Goal: Check status: Check status

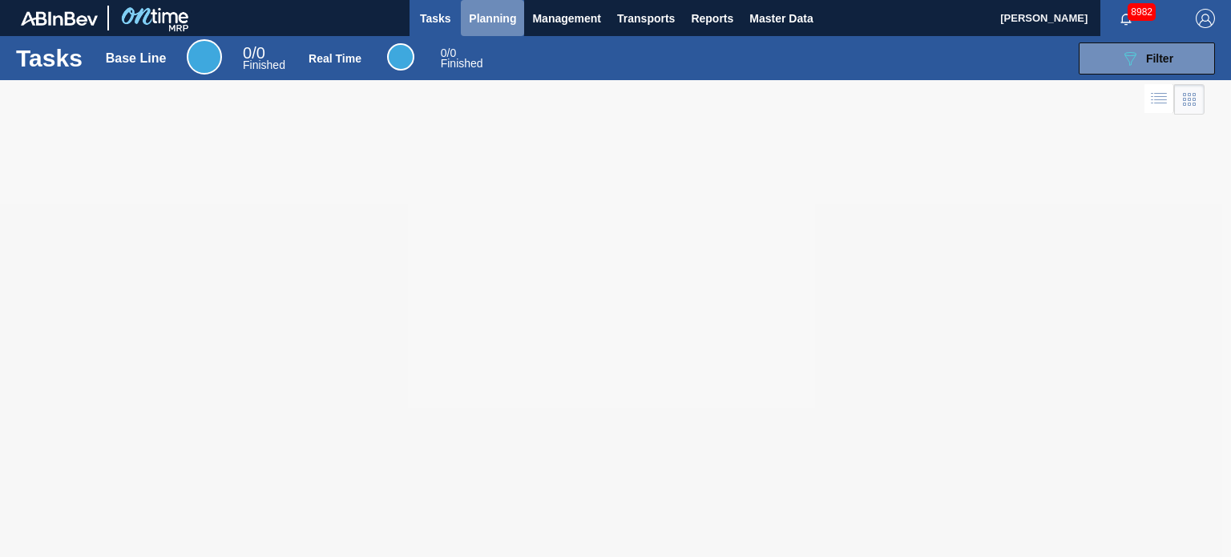
click at [487, 20] on span "Planning" at bounding box center [492, 18] width 47 height 19
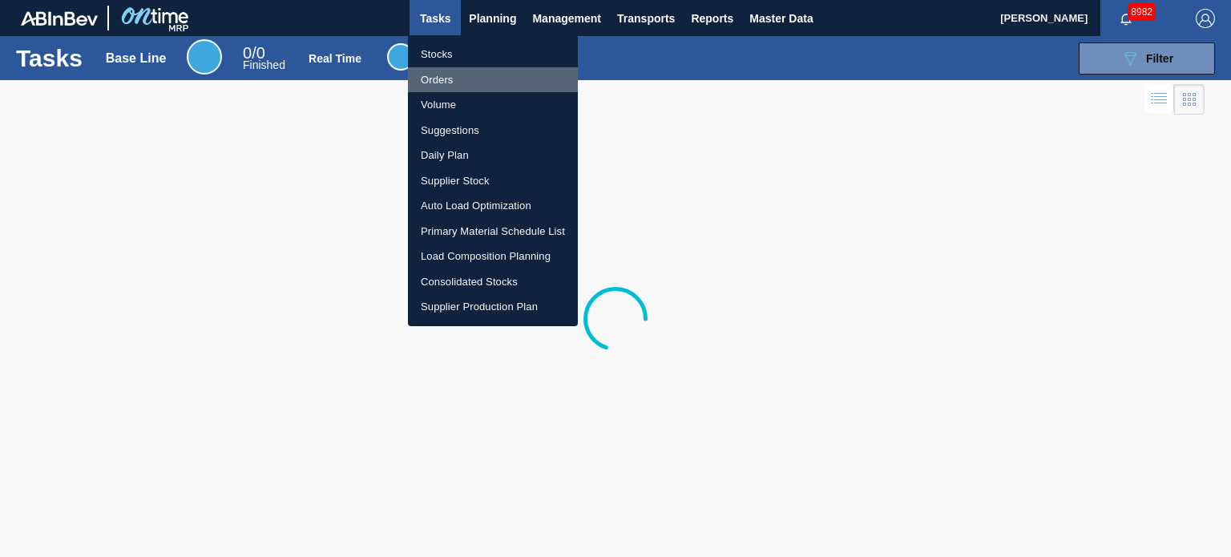
click at [433, 82] on li "Orders" at bounding box center [493, 80] width 170 height 26
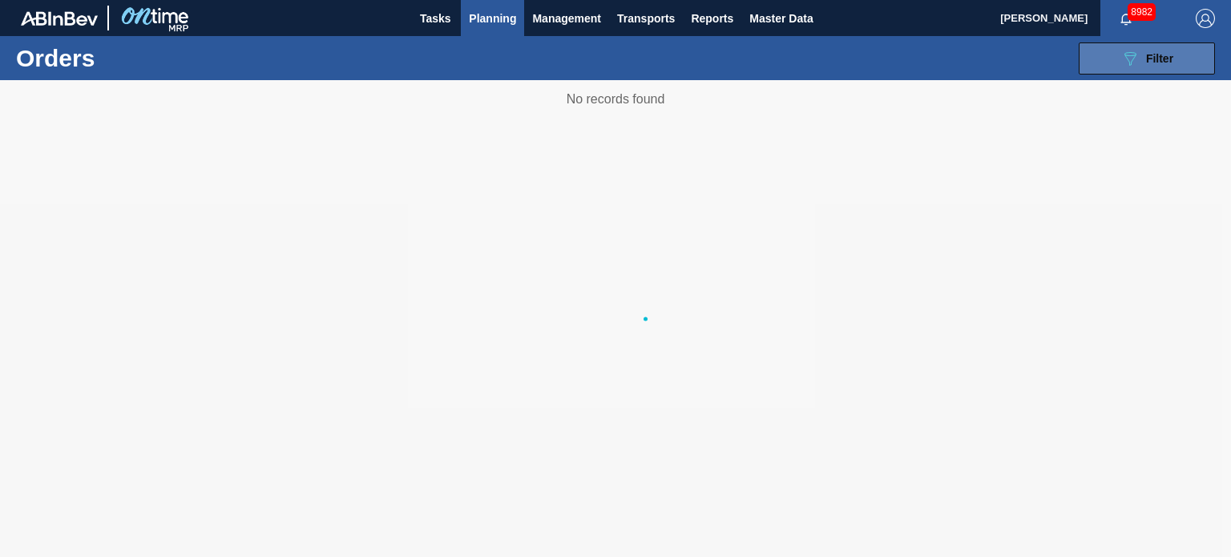
click at [1128, 63] on icon "089F7B8B-B2A5-4AFE-B5C0-19BA573D28AC" at bounding box center [1129, 58] width 19 height 19
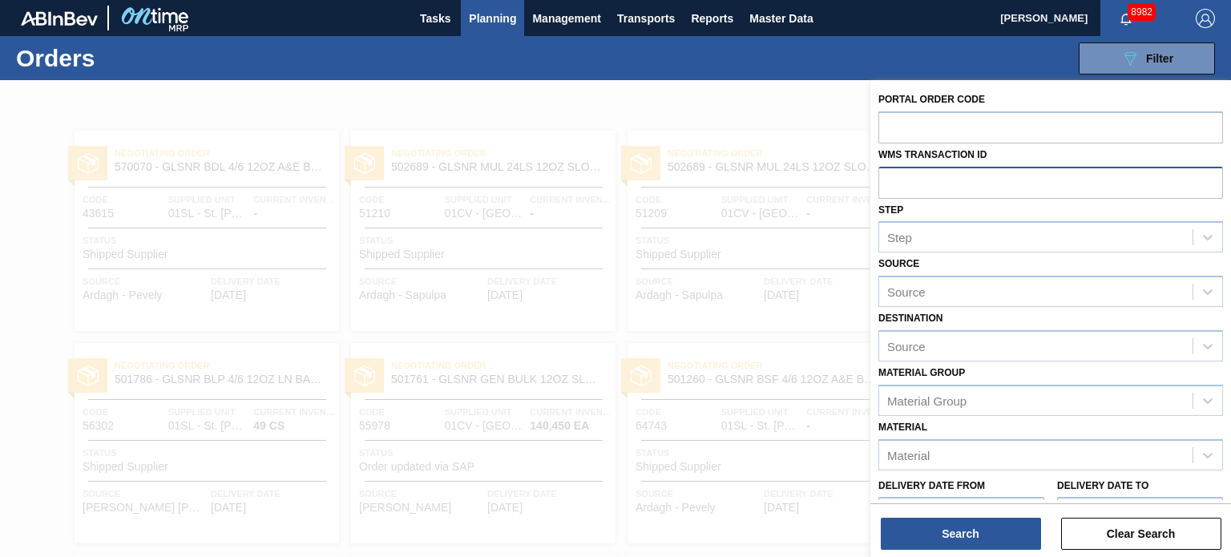
click at [963, 184] on input "text" at bounding box center [1050, 182] width 345 height 30
click at [944, 135] on input "text" at bounding box center [1050, 126] width 345 height 30
paste input "786583"
type input "786583"
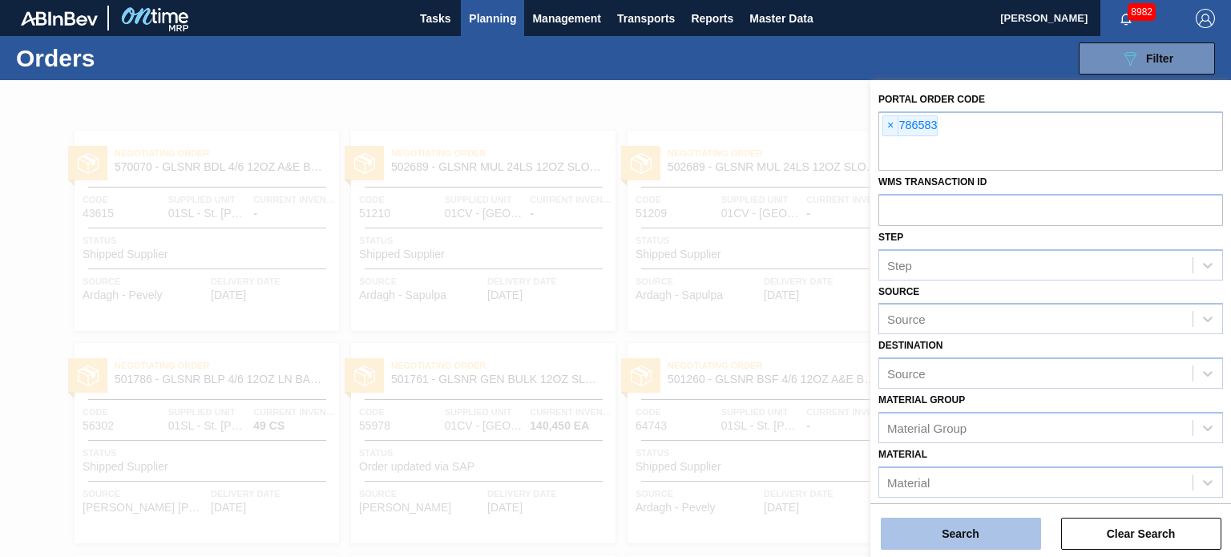
click at [942, 522] on button "Search" at bounding box center [961, 534] width 160 height 32
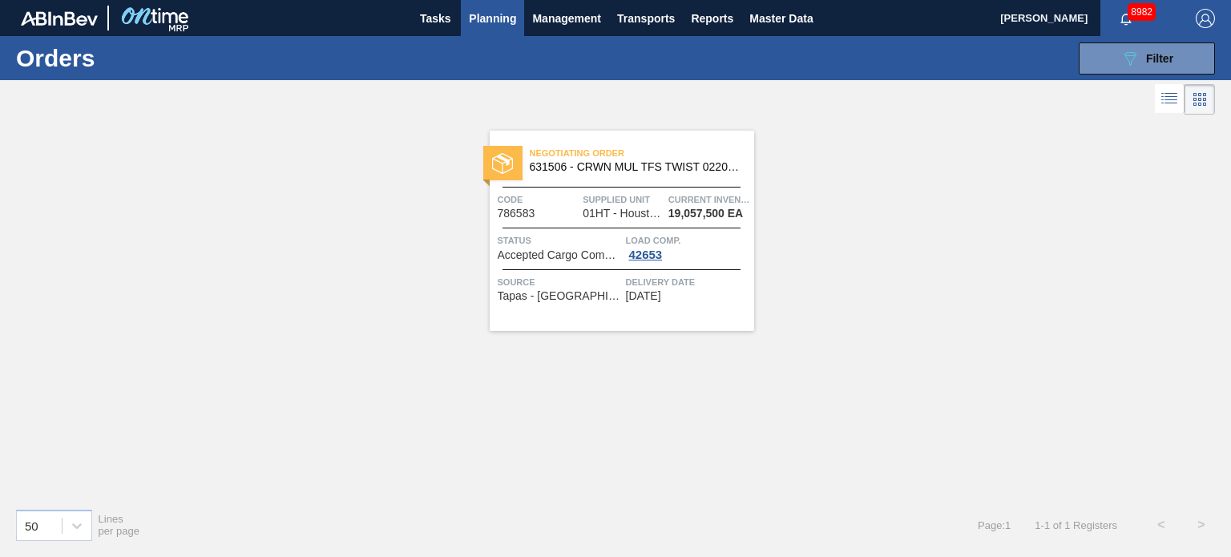
click at [616, 169] on span "631506 - CRWN MUL TFS TWIST 0220 1458-H 3-COLR TW" at bounding box center [636, 167] width 212 height 12
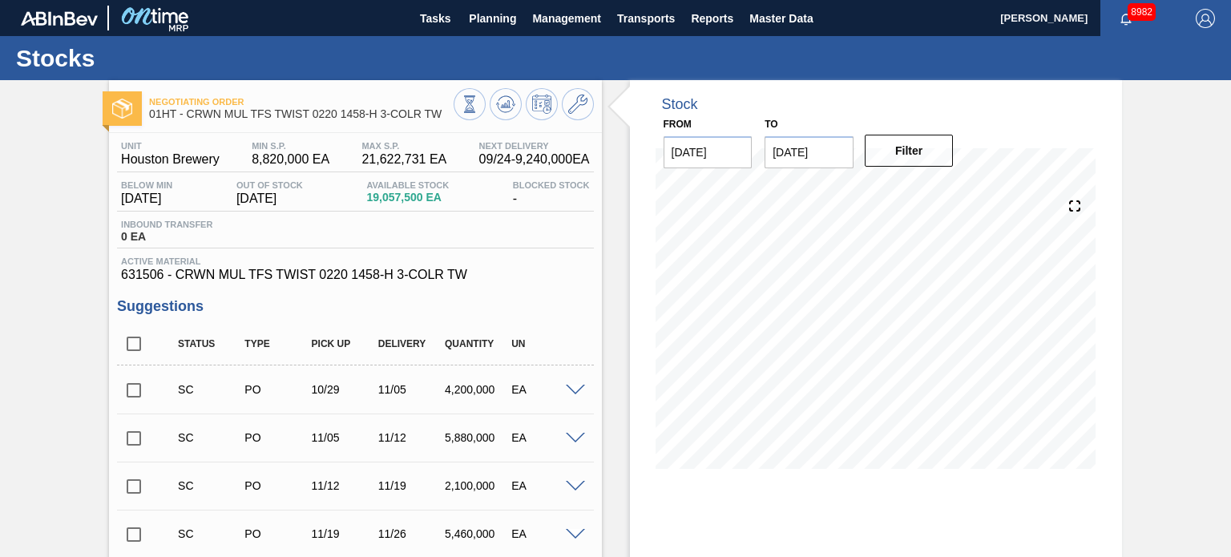
scroll to position [564, 0]
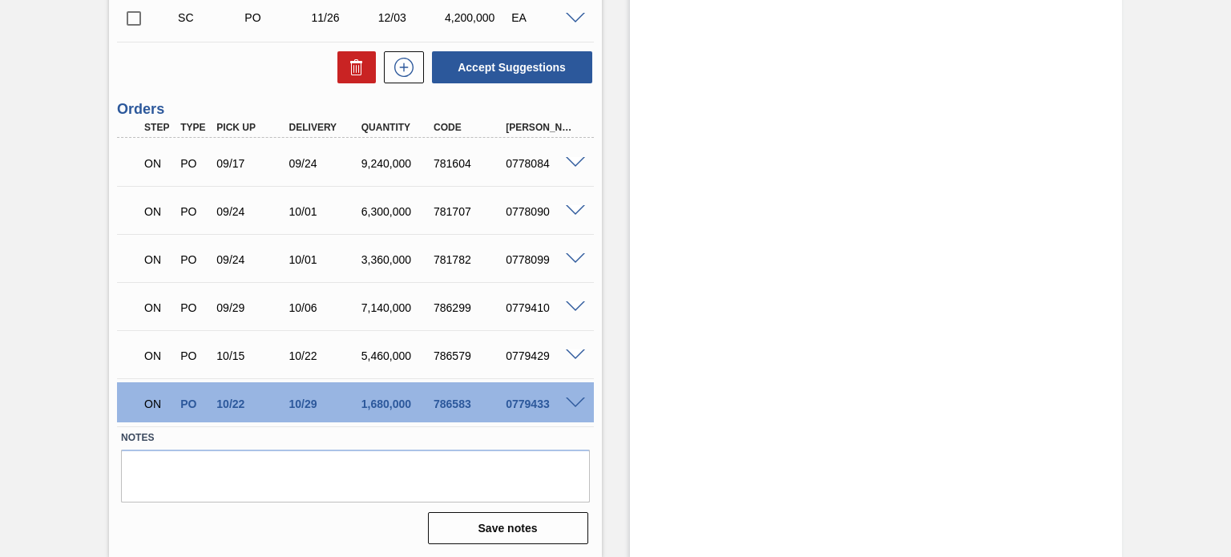
click at [576, 402] on span at bounding box center [575, 403] width 19 height 12
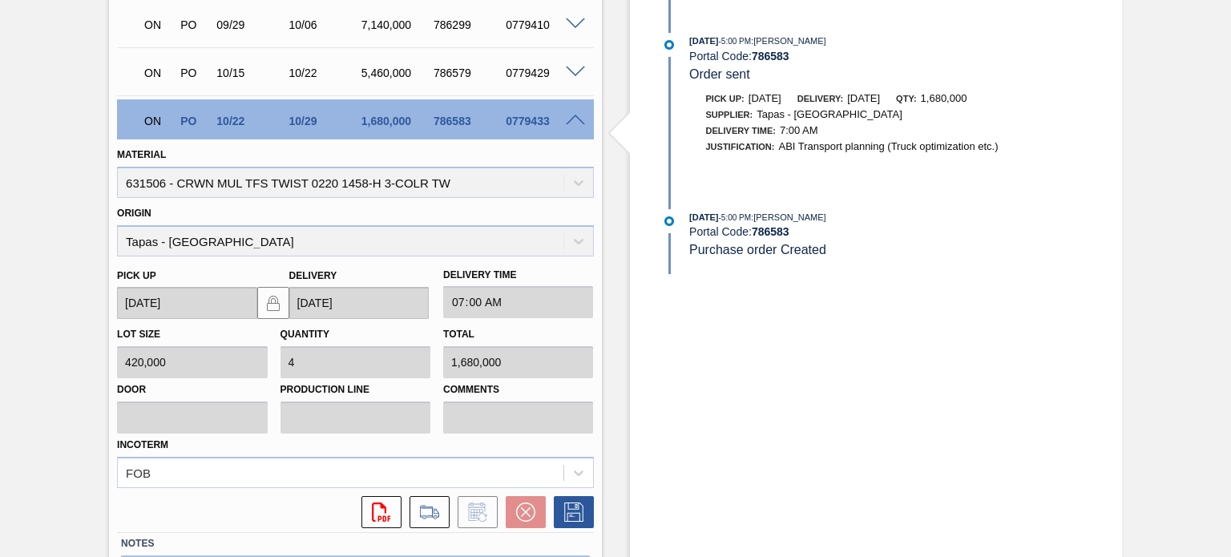
scroll to position [710, 0]
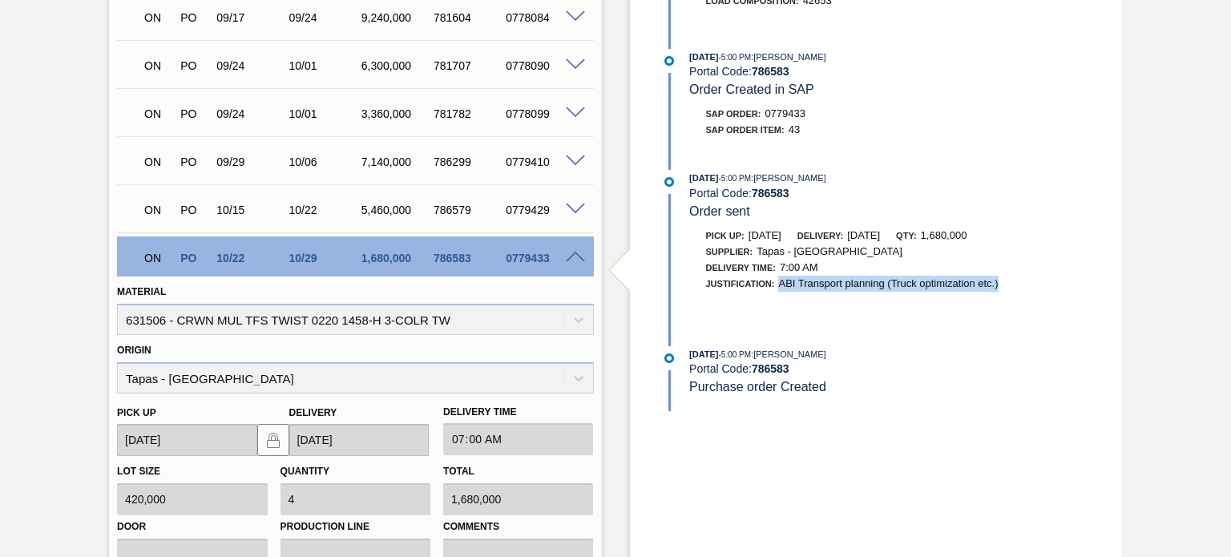
drag, startPoint x: 1006, startPoint y: 291, endPoint x: 778, endPoint y: 288, distance: 227.6
click at [778, 288] on div "Justification: ABI Transport planning (Truck optimization etc.)" at bounding box center [880, 284] width 381 height 16
click at [834, 354] on div "09/09/2025 - 5:00 PM : Jasmine Brown Portal Code: 786583 Load composition / Ord…" at bounding box center [864, 97] width 413 height 628
drag, startPoint x: 997, startPoint y: 293, endPoint x: 779, endPoint y: 297, distance: 218.0
click at [779, 292] on div "Justification: ABI Transport planning (Truck optimization etc.)" at bounding box center [880, 284] width 381 height 16
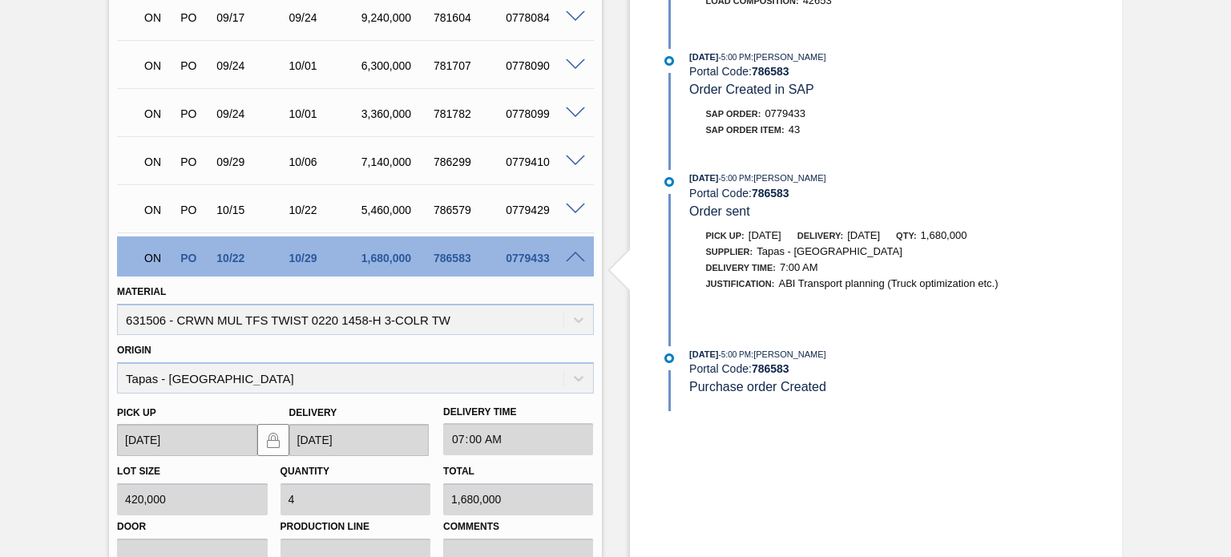
click at [970, 353] on div "09/09/2025 - 5:00 PM : Jasmine Brown Portal Code: 786583 Load composition / Ord…" at bounding box center [864, 97] width 413 height 628
drag, startPoint x: 841, startPoint y: 188, endPoint x: 773, endPoint y: 192, distance: 68.2
click at [773, 186] on div "09/09/2025 - 5:00 PM : Jasmine Brown" at bounding box center [879, 178] width 381 height 16
click at [801, 287] on span "ABI Transport planning (Truck optimization etc.)" at bounding box center [888, 283] width 220 height 12
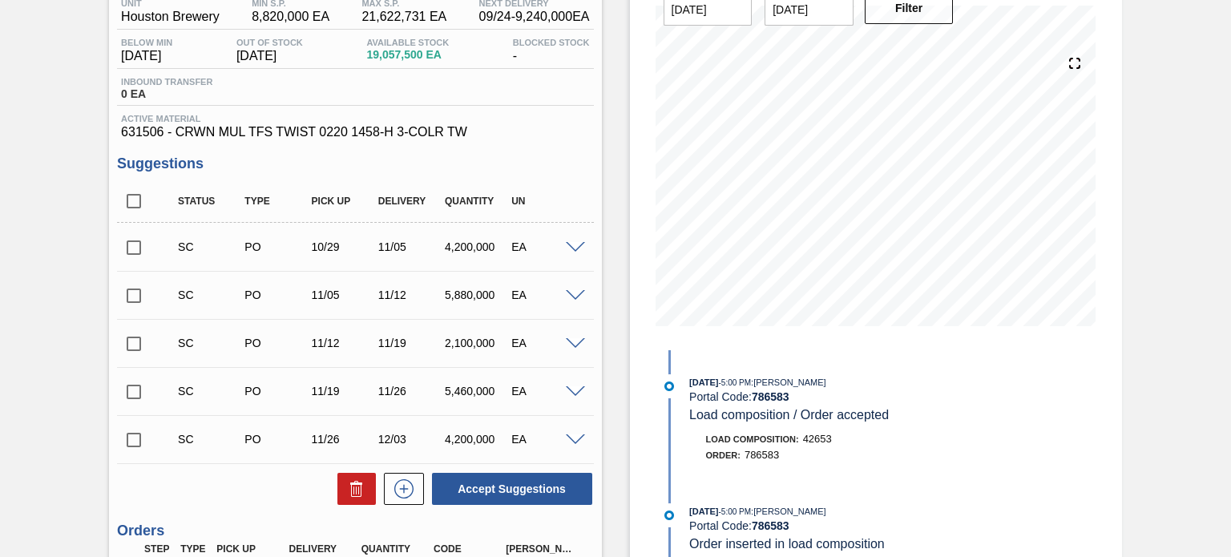
scroll to position [0, 0]
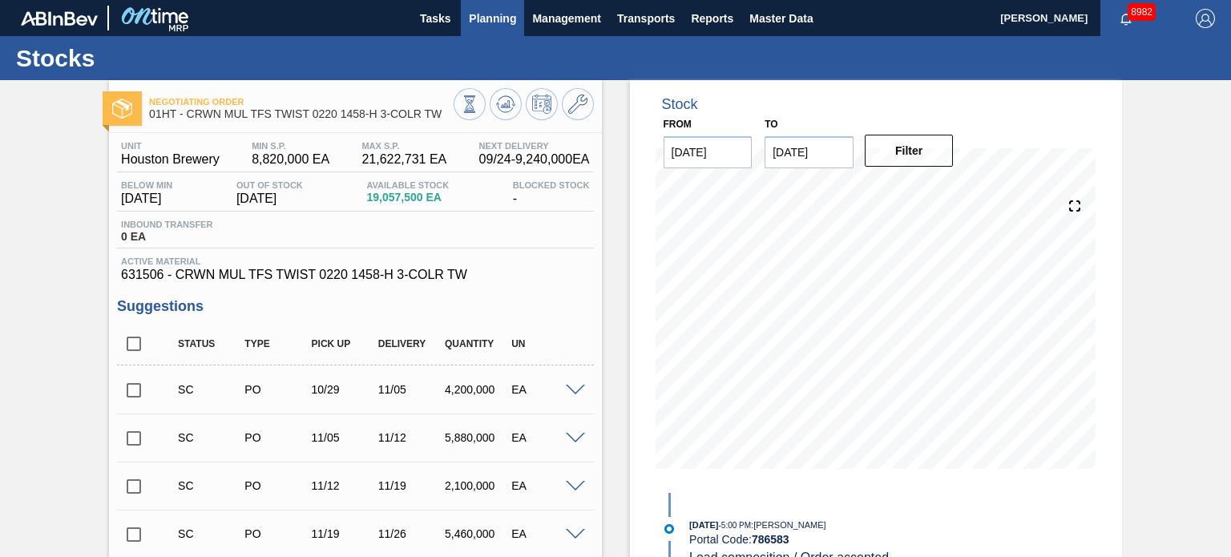
click at [497, 12] on span "Planning" at bounding box center [492, 18] width 47 height 19
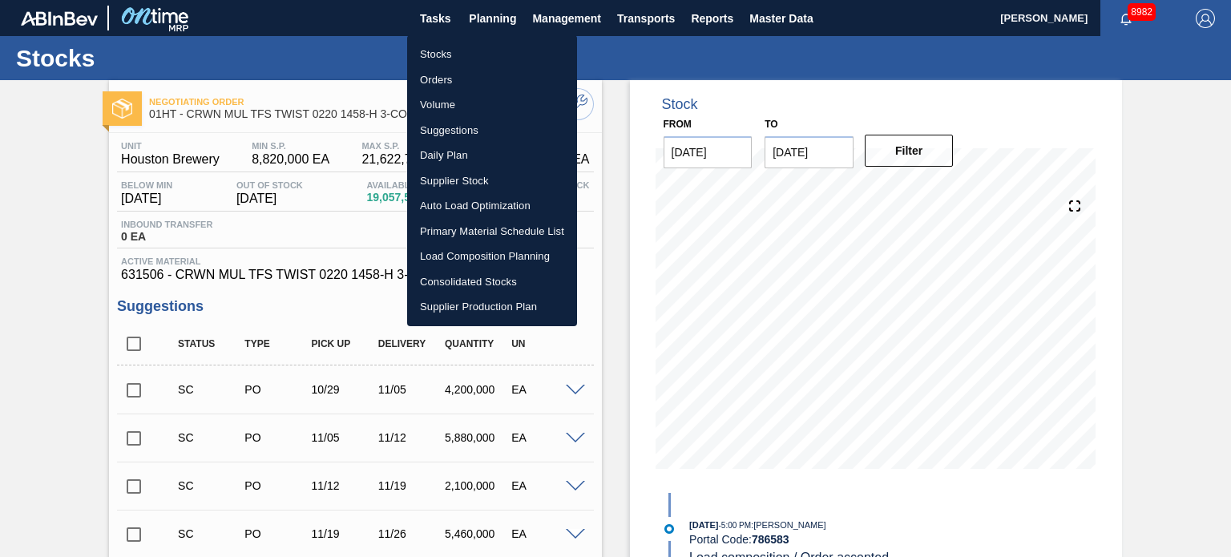
click at [480, 82] on li "Orders" at bounding box center [492, 80] width 170 height 26
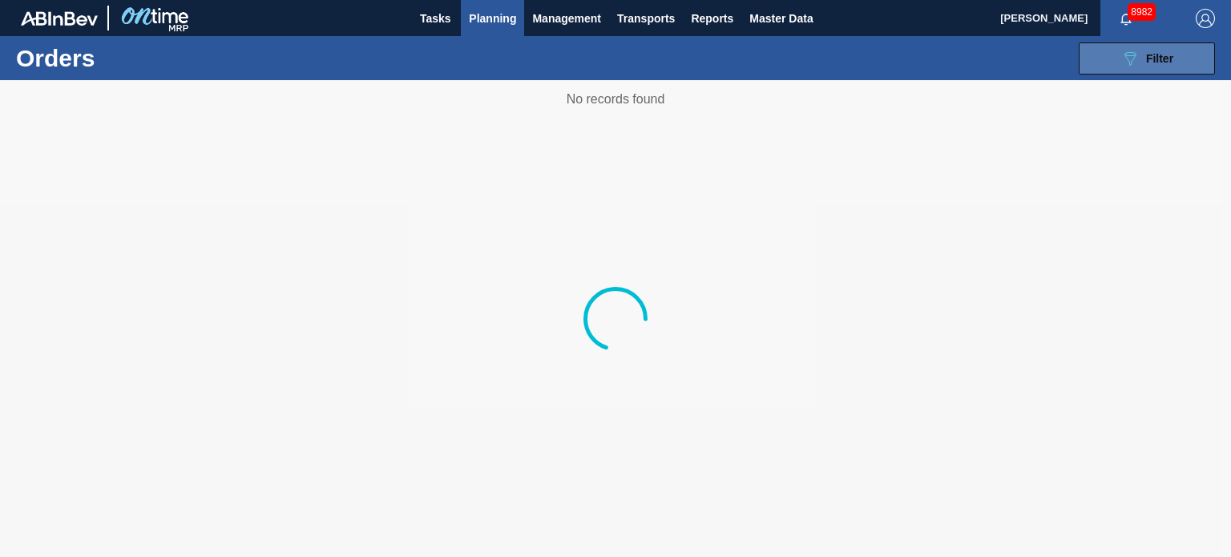
click at [1148, 69] on button "089F7B8B-B2A5-4AFE-B5C0-19BA573D28AC Filter" at bounding box center [1147, 58] width 136 height 32
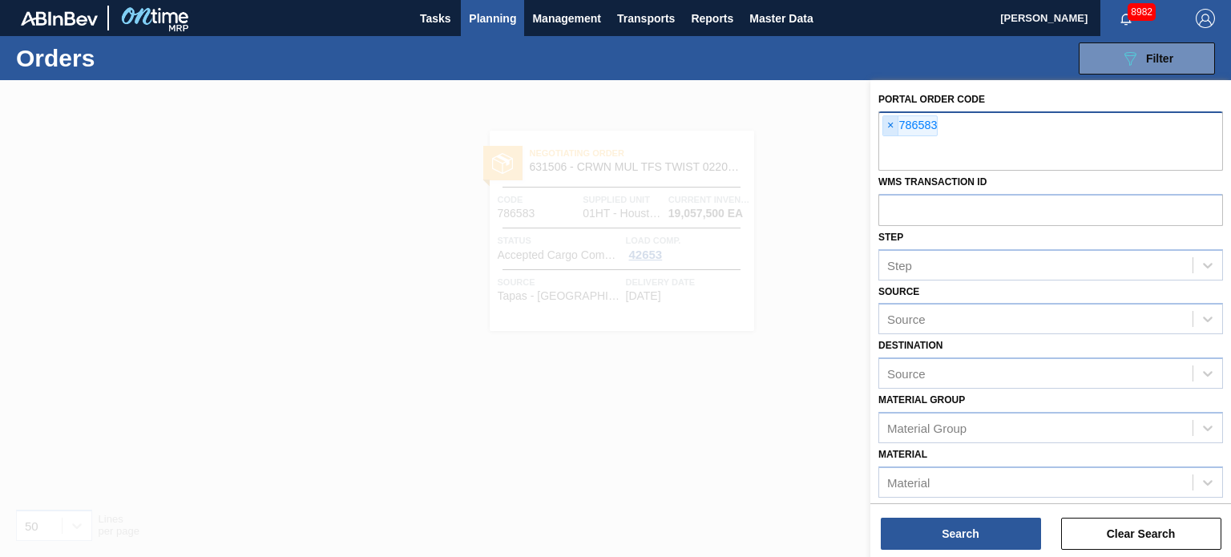
click at [888, 127] on span "×" at bounding box center [890, 125] width 15 height 19
paste input "784793"
type input "784793"
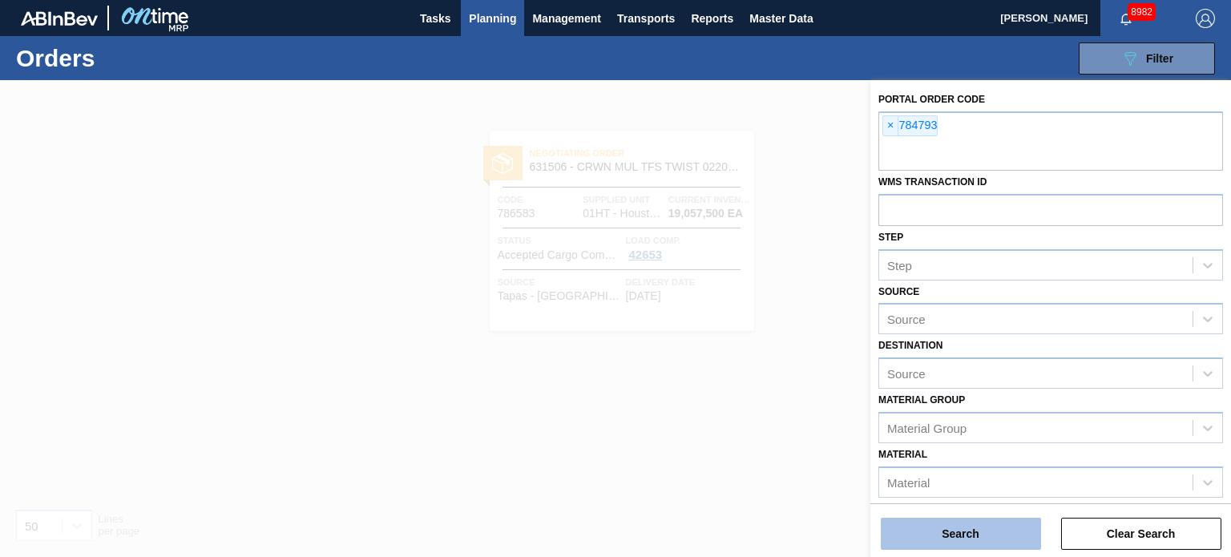
click at [970, 528] on button "Search" at bounding box center [961, 534] width 160 height 32
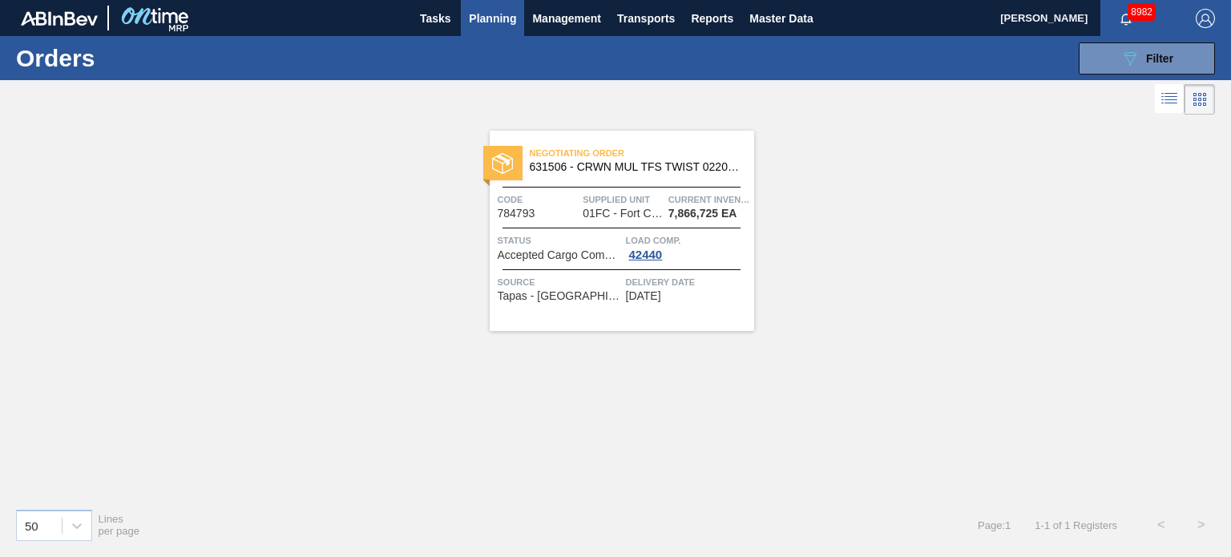
click at [648, 169] on span "631506 - CRWN MUL TFS TWIST 0220 1458-H 3-COLR TW" at bounding box center [636, 167] width 212 height 12
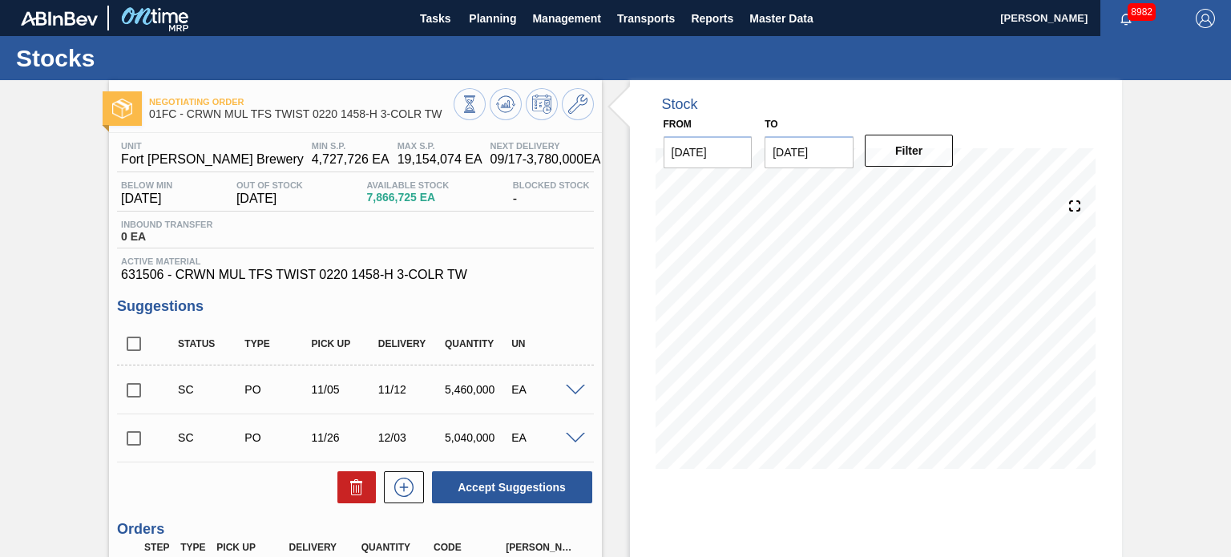
scroll to position [324, 0]
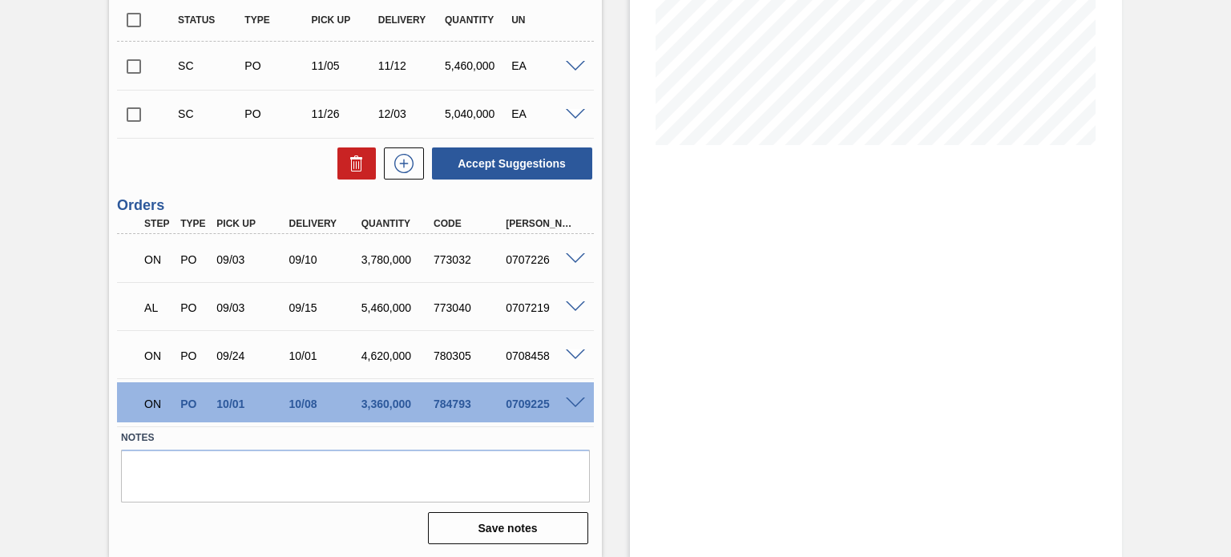
click at [578, 403] on span at bounding box center [575, 403] width 19 height 12
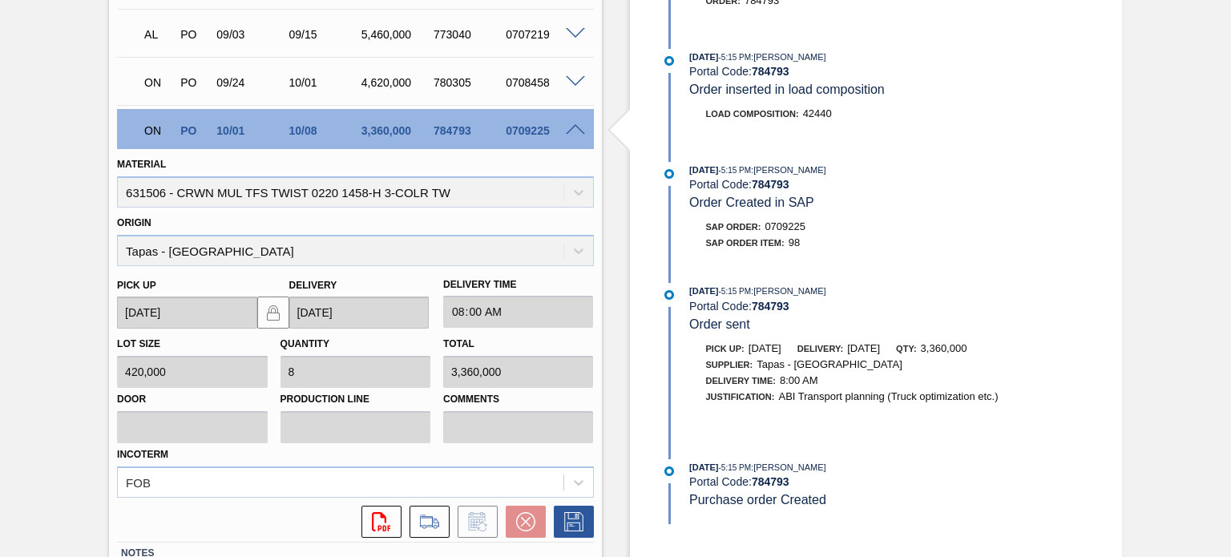
scroll to position [596, 0]
click at [834, 321] on div "09/03/2025 - 5:15 PM : Jasmine Brown Portal Code: 784793 Order sent" at bounding box center [879, 308] width 381 height 49
click at [898, 313] on div "Portal Code: 784793" at bounding box center [879, 307] width 381 height 13
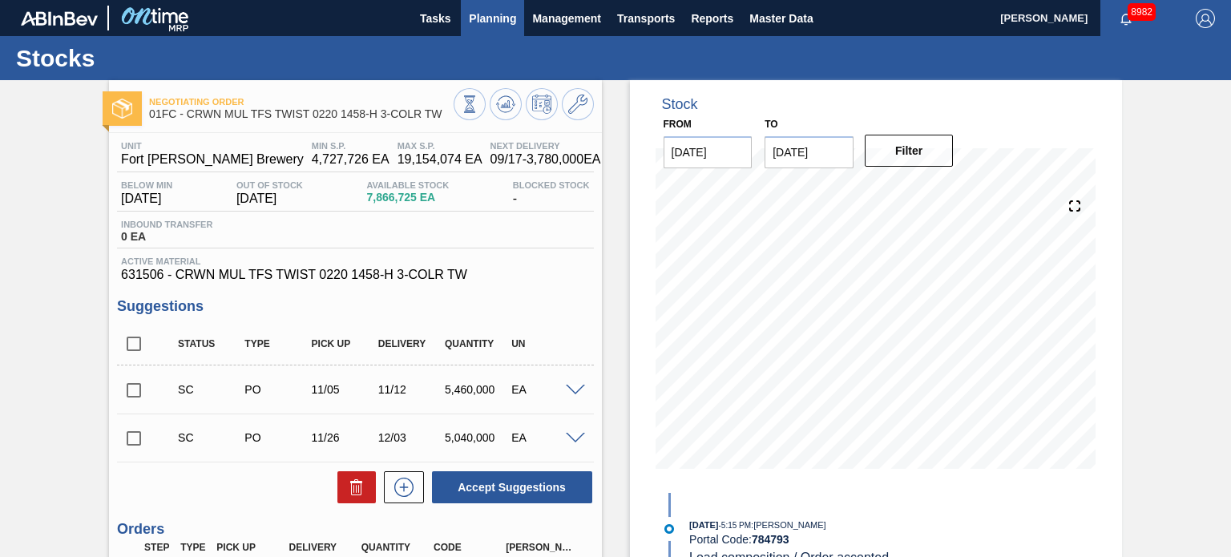
click at [470, 23] on span "Planning" at bounding box center [492, 18] width 47 height 19
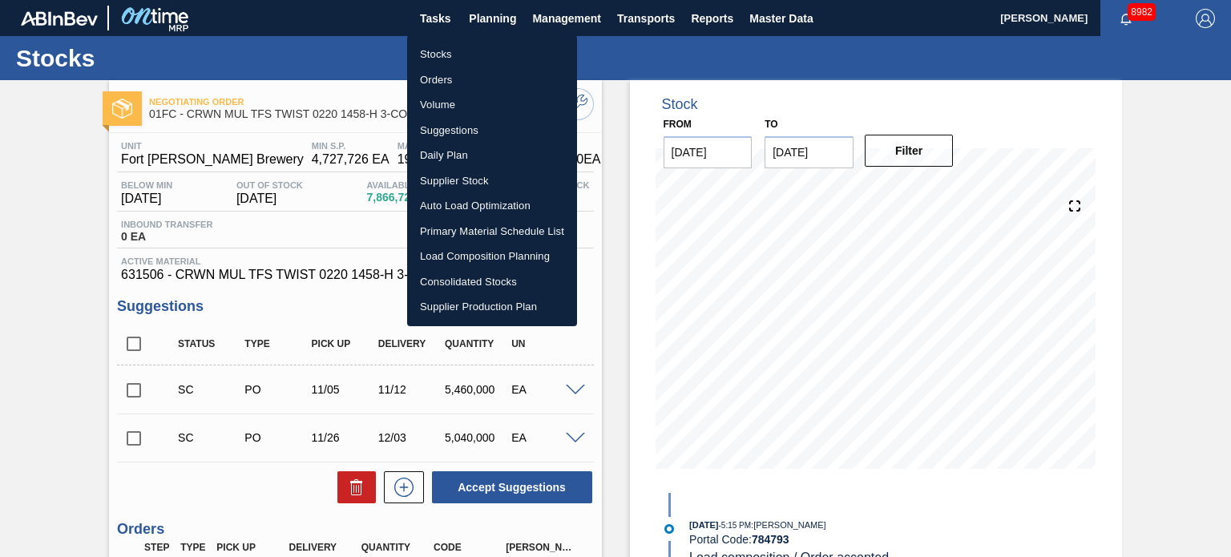
click at [446, 76] on li "Orders" at bounding box center [492, 80] width 170 height 26
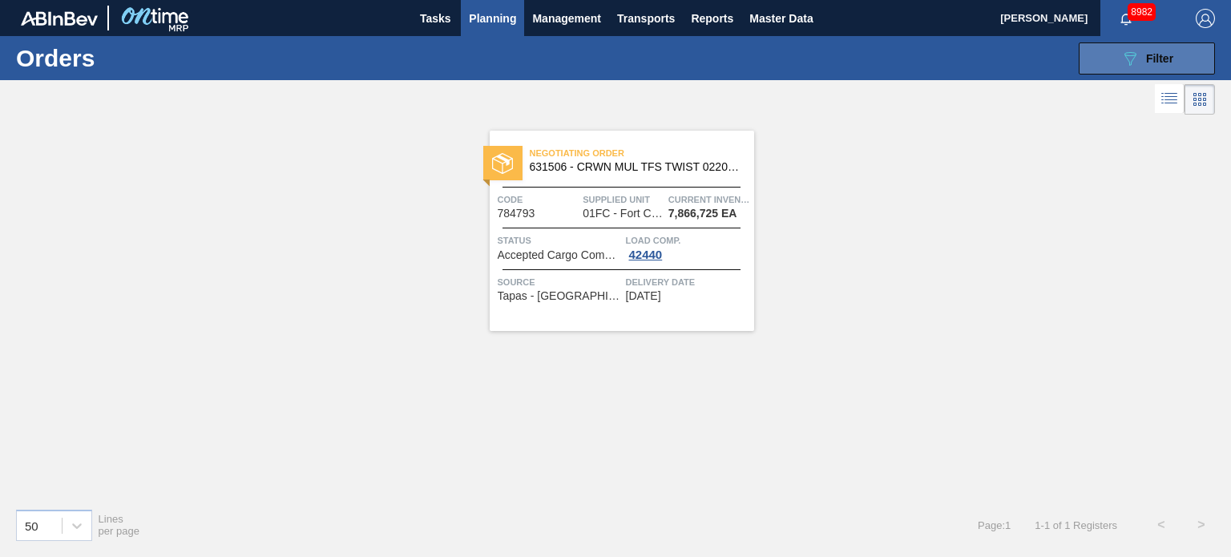
click at [1115, 64] on button "089F7B8B-B2A5-4AFE-B5C0-19BA573D28AC Filter" at bounding box center [1147, 58] width 136 height 32
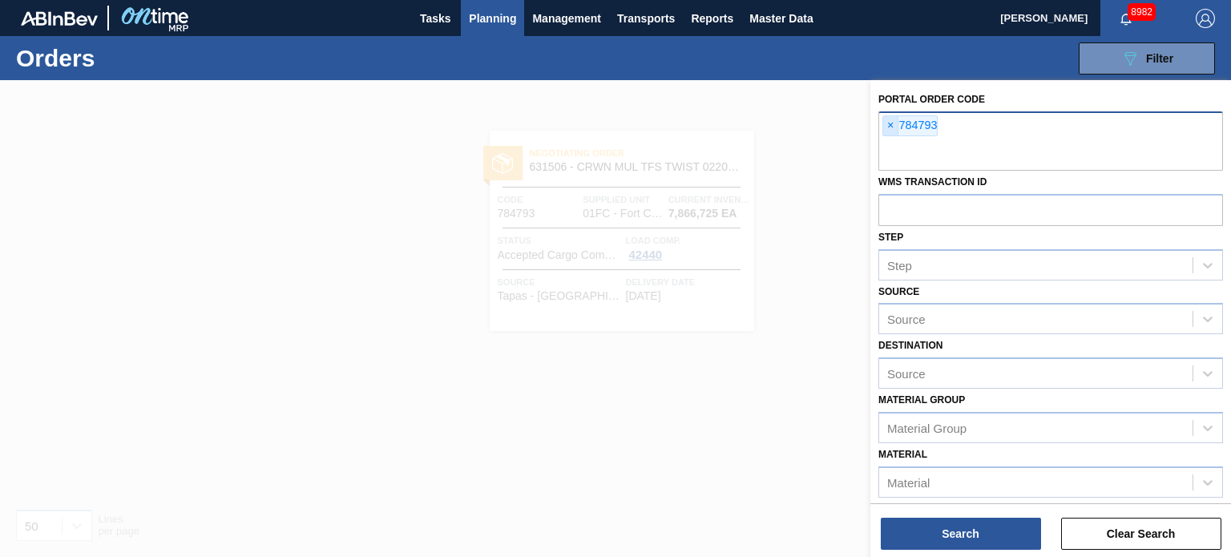
click at [895, 126] on span "×" at bounding box center [890, 125] width 15 height 19
paste input "786855"
type input "786855"
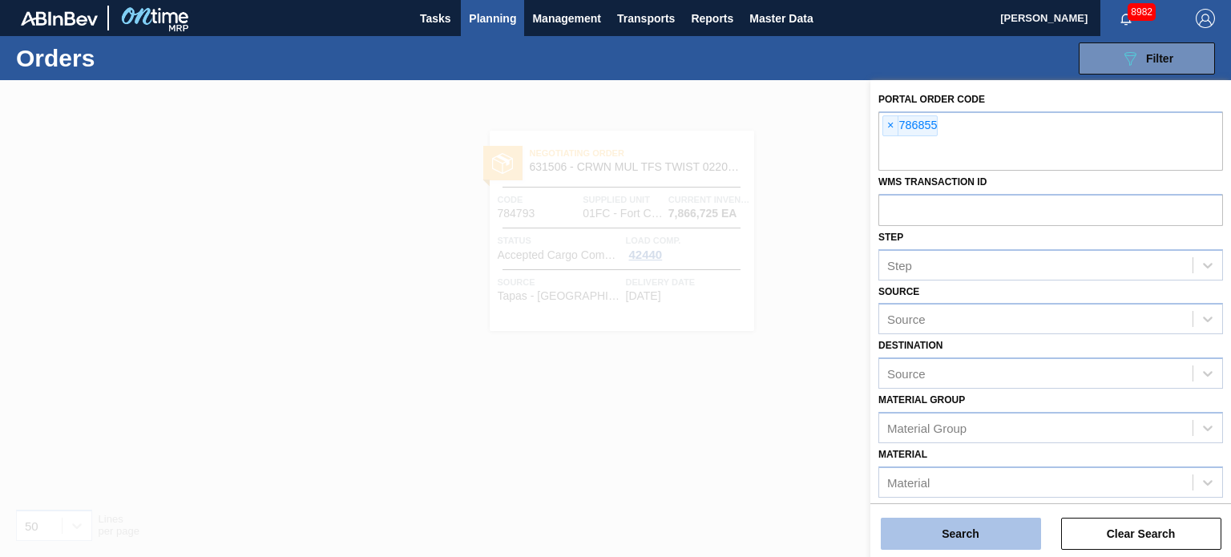
click at [954, 524] on button "Search" at bounding box center [961, 534] width 160 height 32
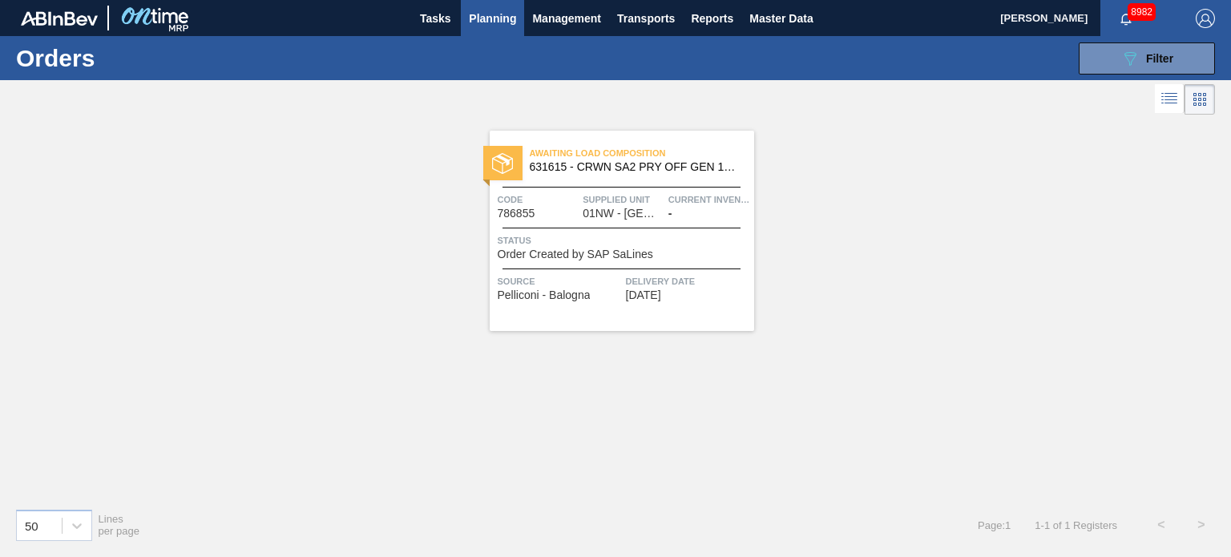
click at [638, 151] on span "Awaiting Load Composition" at bounding box center [642, 153] width 224 height 16
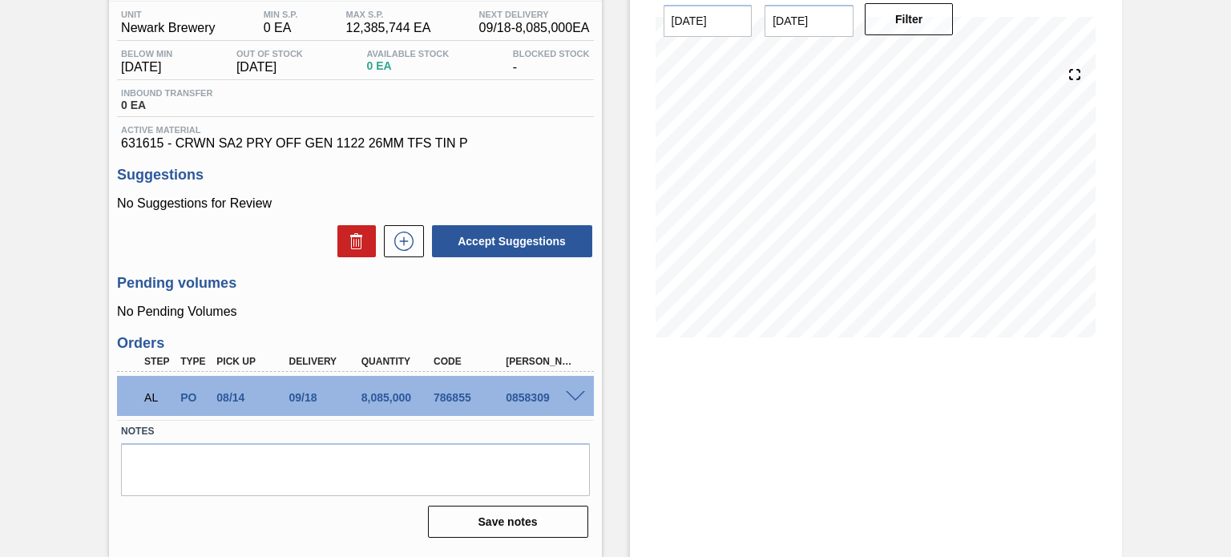
scroll to position [131, 0]
click at [572, 387] on div "AL PO 08/14 09/18 8,085,000 786855 0858309" at bounding box center [355, 396] width 476 height 40
click at [571, 394] on span at bounding box center [575, 397] width 19 height 12
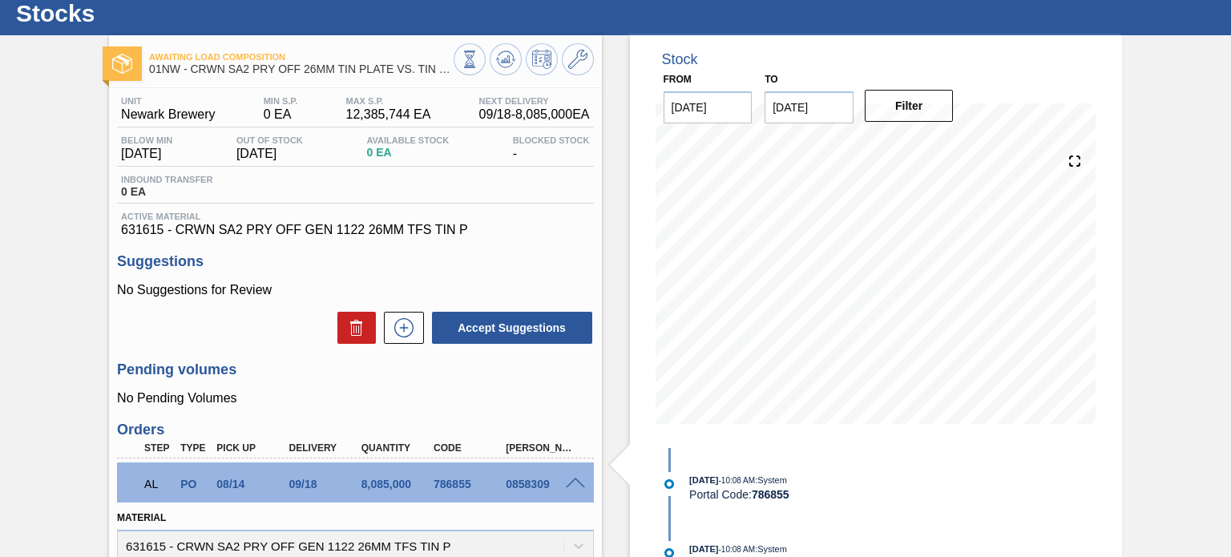
scroll to position [0, 0]
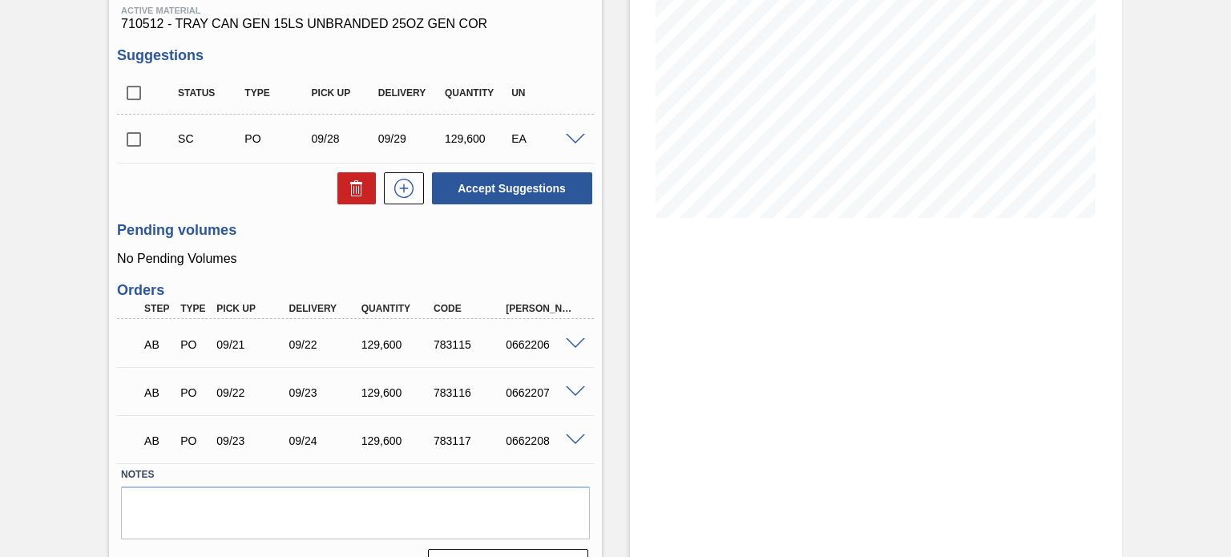
scroll to position [250, 0]
click at [570, 439] on span at bounding box center [575, 441] width 19 height 12
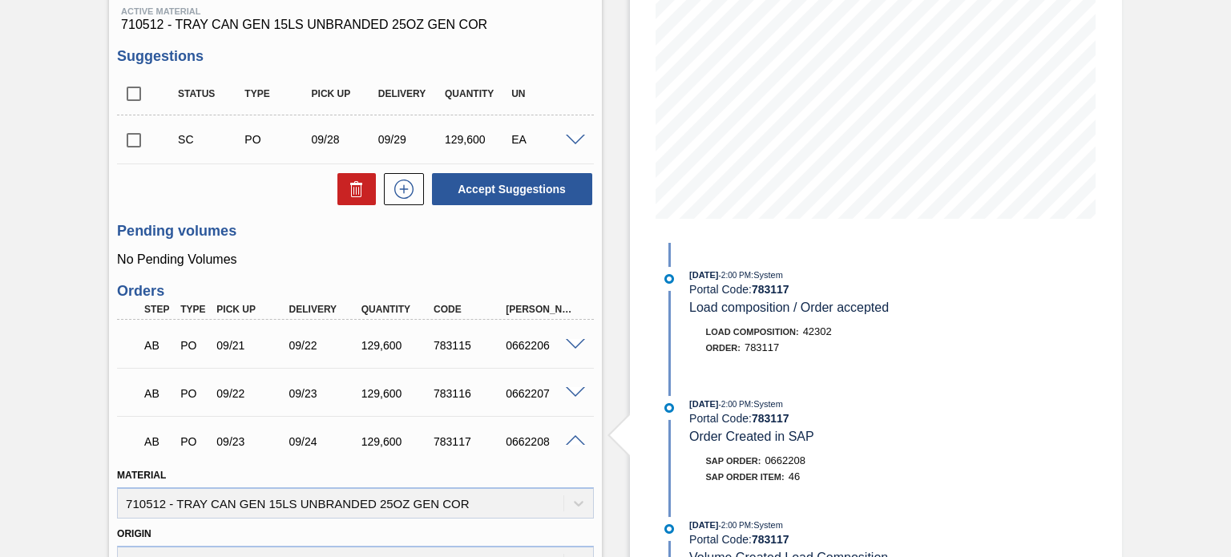
scroll to position [0, 0]
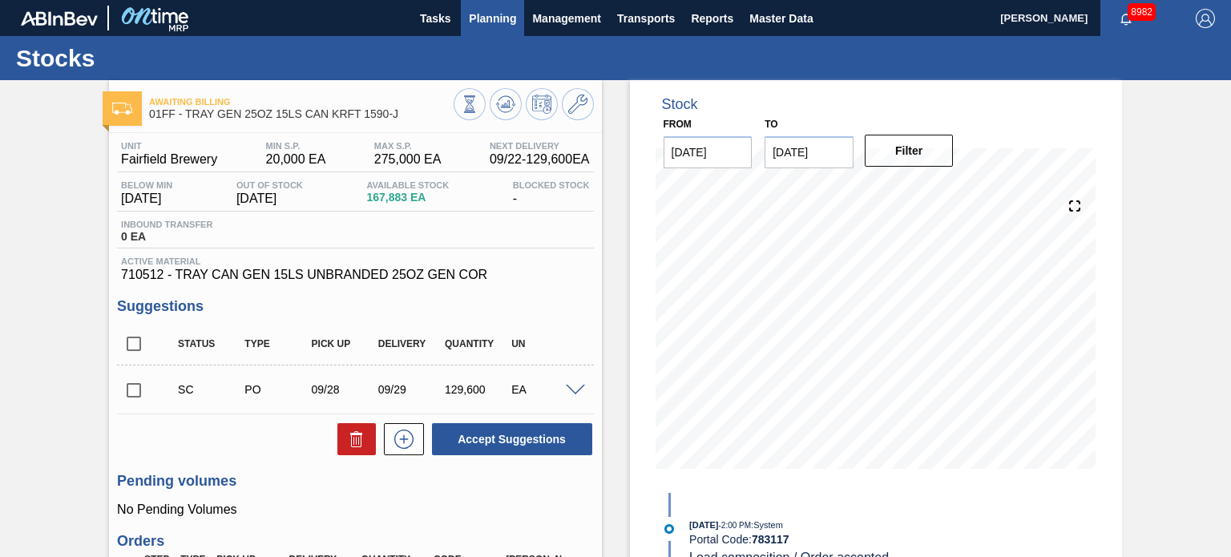
click at [474, 14] on span "Planning" at bounding box center [492, 18] width 47 height 19
